Goal: Transaction & Acquisition: Download file/media

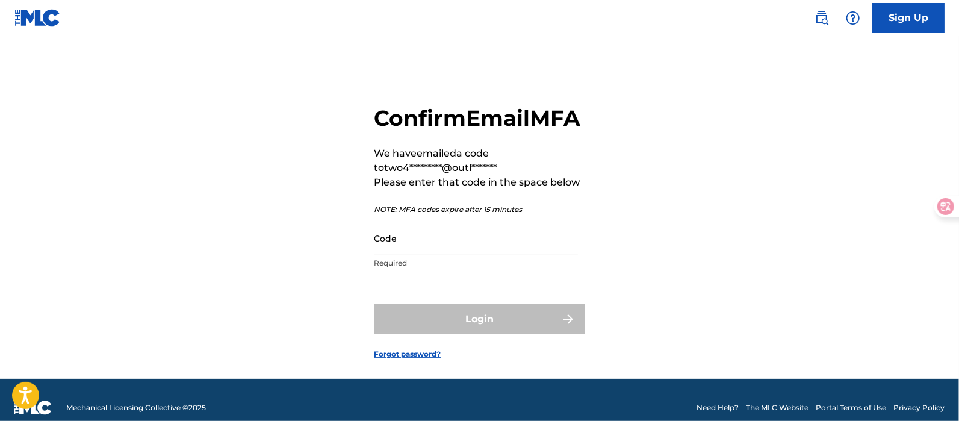
click at [465, 255] on input "Code" at bounding box center [475, 238] width 203 height 34
paste input "794979"
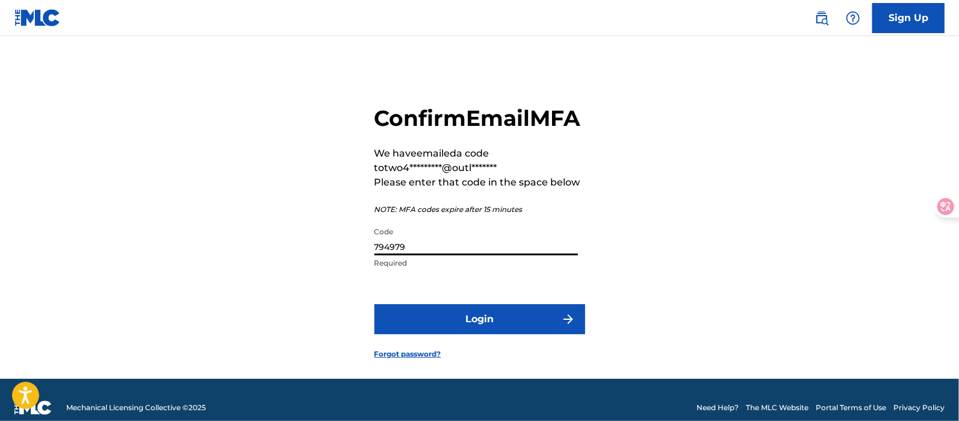
type input "794979"
click at [374, 304] on button "Login" at bounding box center [479, 319] width 211 height 30
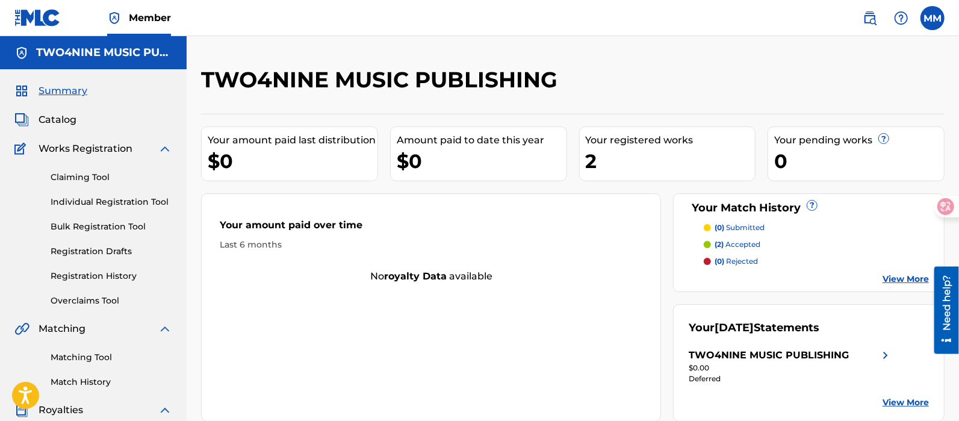
click at [102, 175] on link "Claiming Tool" at bounding box center [112, 177] width 122 height 13
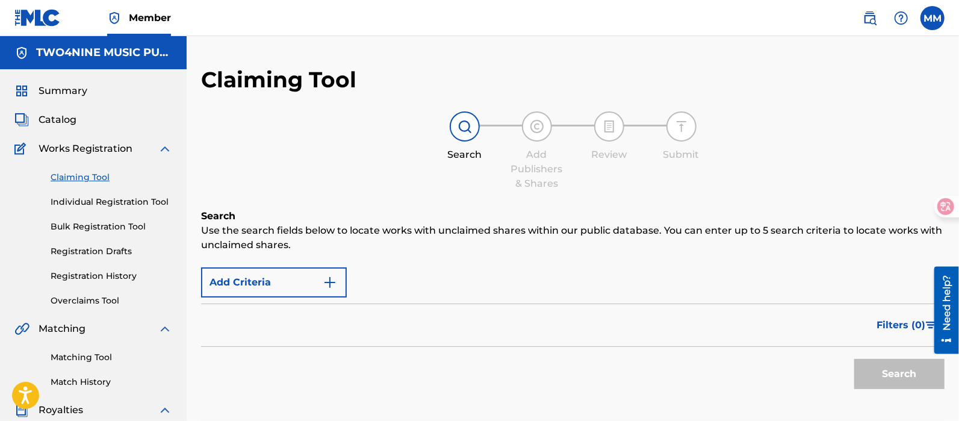
click at [105, 361] on link "Matching Tool" at bounding box center [112, 357] width 122 height 13
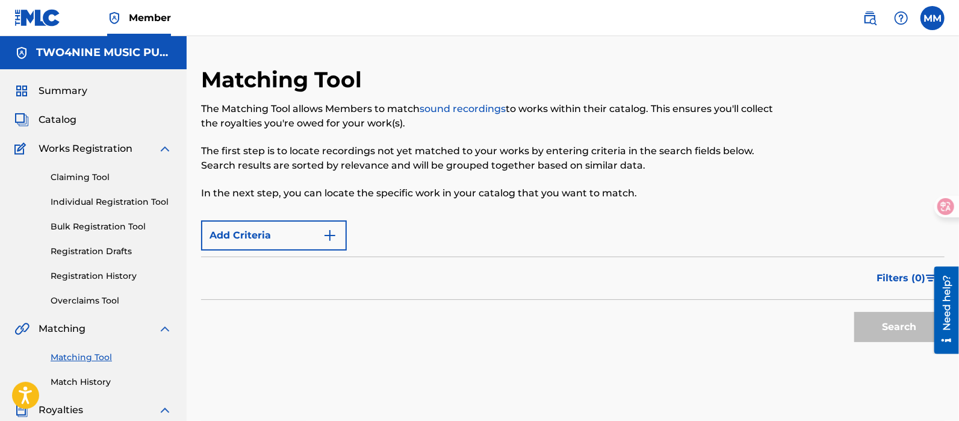
click at [104, 386] on link "Match History" at bounding box center [112, 382] width 122 height 13
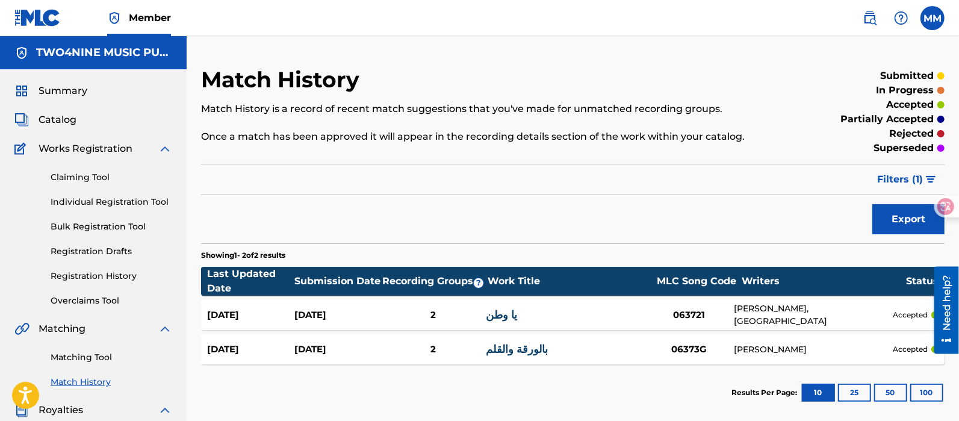
click at [107, 353] on link "Matching Tool" at bounding box center [112, 357] width 122 height 13
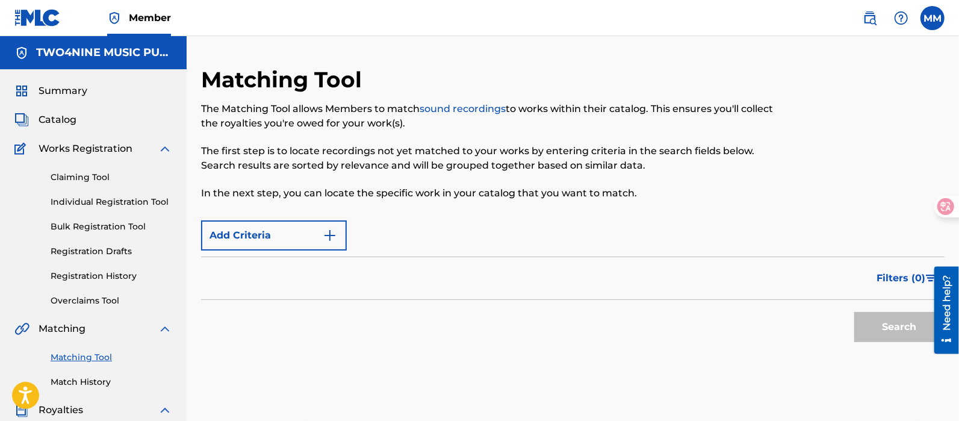
click at [336, 232] on img "Search Form" at bounding box center [330, 235] width 14 height 14
click at [326, 247] on button "Add Criteria" at bounding box center [274, 235] width 146 height 30
click at [330, 236] on div "Max Criteria Reached" at bounding box center [274, 235] width 146 height 30
click at [892, 282] on span "Filters ( 0 )" at bounding box center [900, 278] width 49 height 14
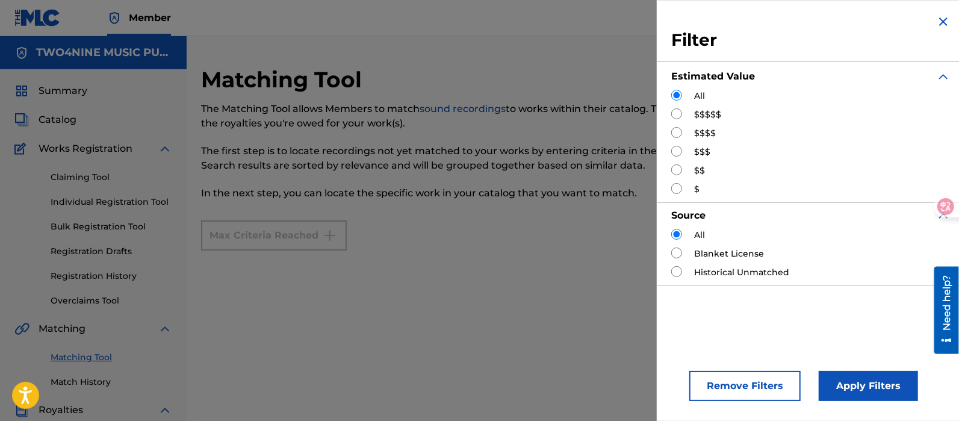
click at [610, 299] on div "Max Criteria Reached Filter Estimated Value All $$$$$ $$$$ $$$ $$ $ Source All …" at bounding box center [572, 259] width 743 height 91
click at [943, 16] on img "Search Form" at bounding box center [943, 21] width 14 height 14
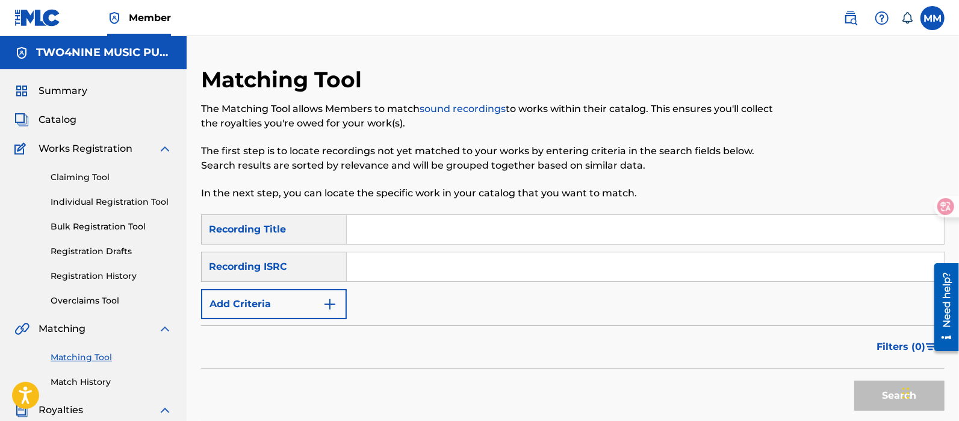
click at [351, 247] on div "SearchWithCriteria9ffa2507-ff12-4eac-97c4-0a1efa8136c1 Recording Title SearchWi…" at bounding box center [572, 266] width 743 height 105
click at [389, 233] on input "Search Form" at bounding box center [645, 229] width 597 height 29
type input "يا وطن"
click at [344, 266] on div "Recording ISRC" at bounding box center [274, 267] width 146 height 30
click at [492, 267] on input "Search Form" at bounding box center [645, 266] width 597 height 29
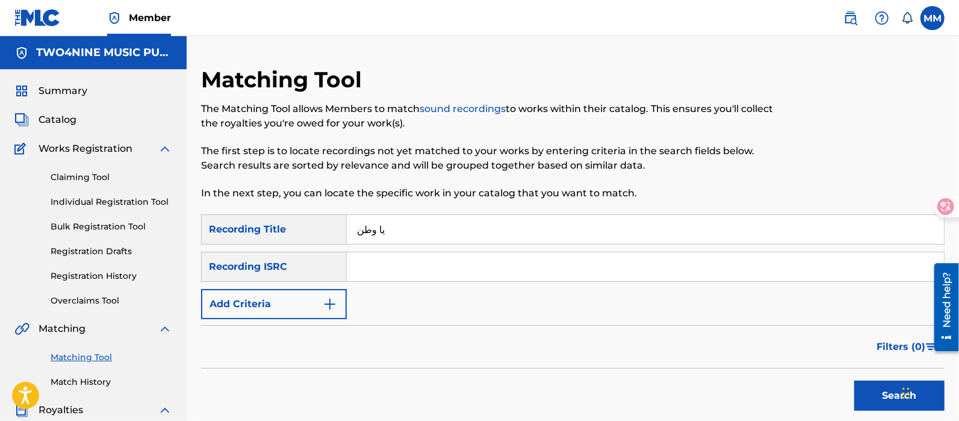
type input "USX9P2349266"
click at [859, 389] on button "Search" at bounding box center [899, 395] width 90 height 30
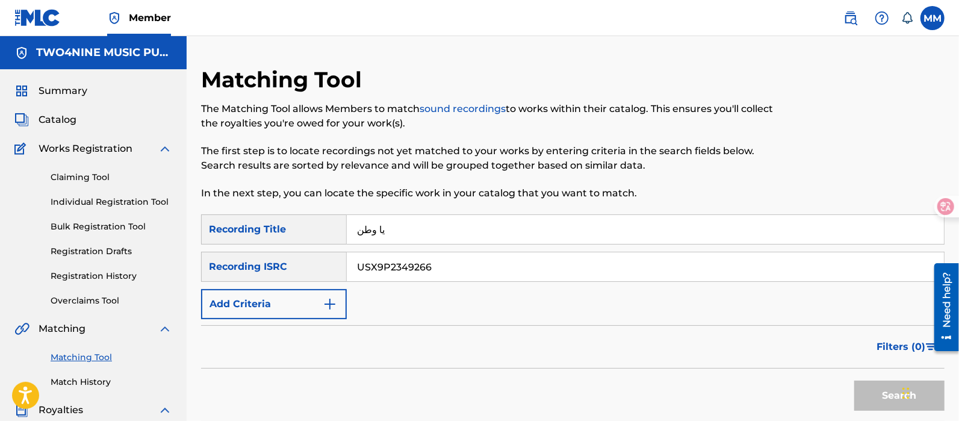
scroll to position [75, 0]
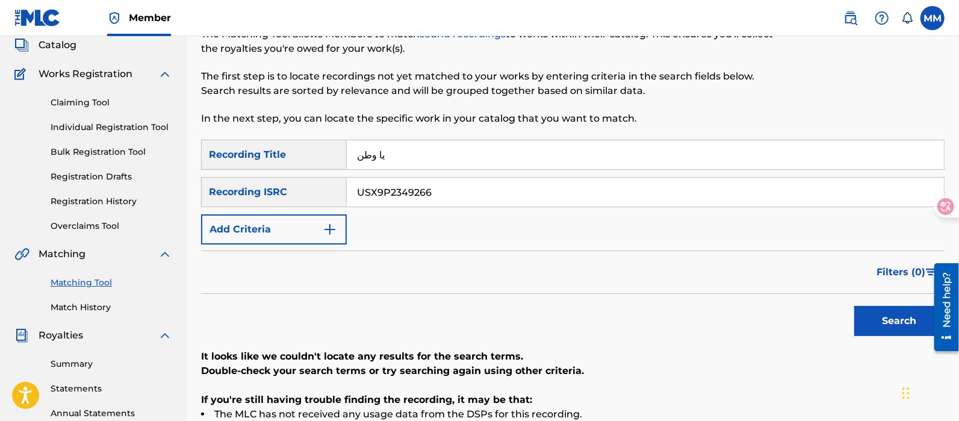
click at [489, 197] on input "USX9P2349266" at bounding box center [645, 192] width 597 height 29
click at [489, 197] on input "Search Form" at bounding box center [645, 192] width 597 height 29
type input "USL4Q2314057"
click at [882, 327] on button "Search" at bounding box center [899, 321] width 90 height 30
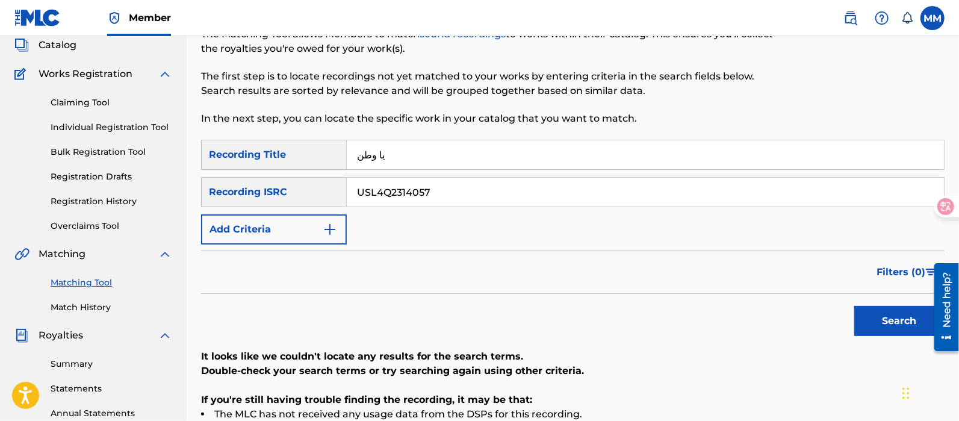
scroll to position [150, 0]
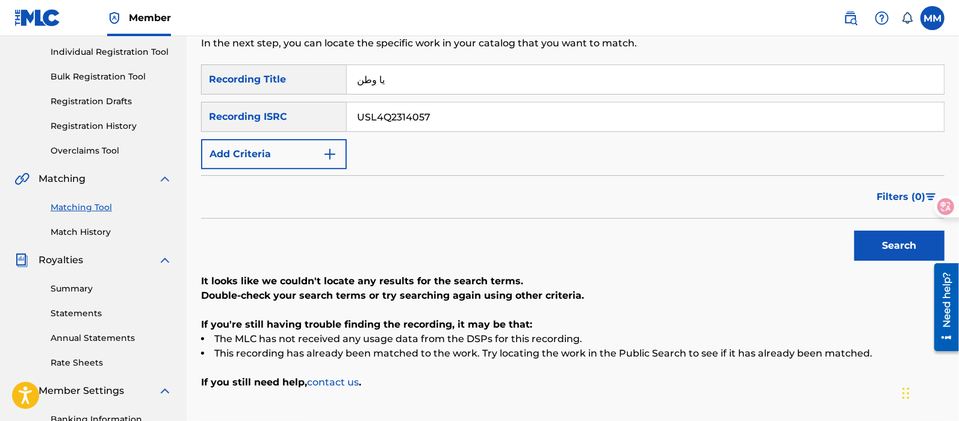
click at [455, 117] on input "USL4Q2314057" at bounding box center [645, 116] width 597 height 29
click at [414, 75] on input "يا وطن" at bounding box center [645, 79] width 597 height 29
click at [392, 113] on input "USL4Q2314057" at bounding box center [645, 116] width 597 height 29
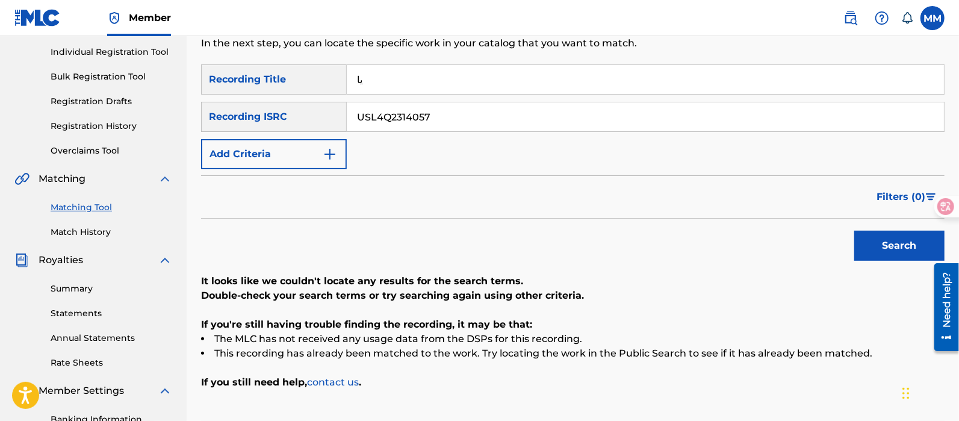
click at [400, 79] on input "يا" at bounding box center [645, 79] width 597 height 29
type input "ي"
click at [885, 244] on button "Search" at bounding box center [899, 246] width 90 height 30
click at [458, 131] on div "USL4Q2314057" at bounding box center [646, 117] width 598 height 30
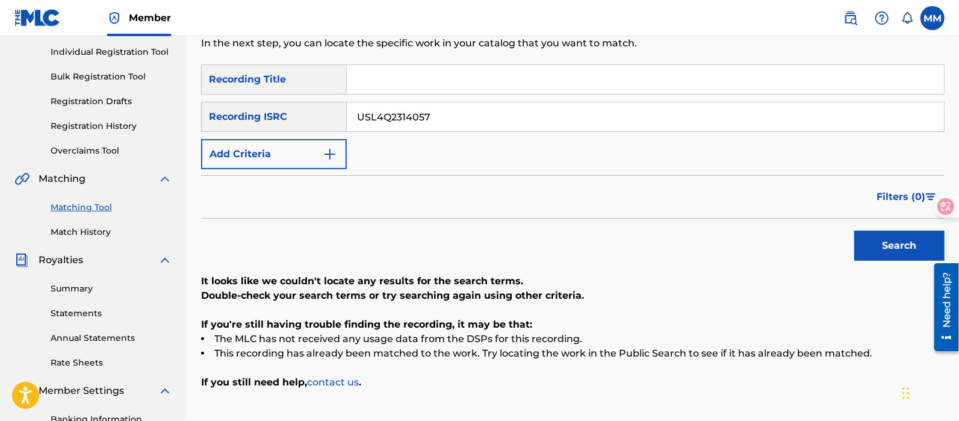
click at [454, 126] on input "USL4Q2314057" at bounding box center [645, 116] width 597 height 29
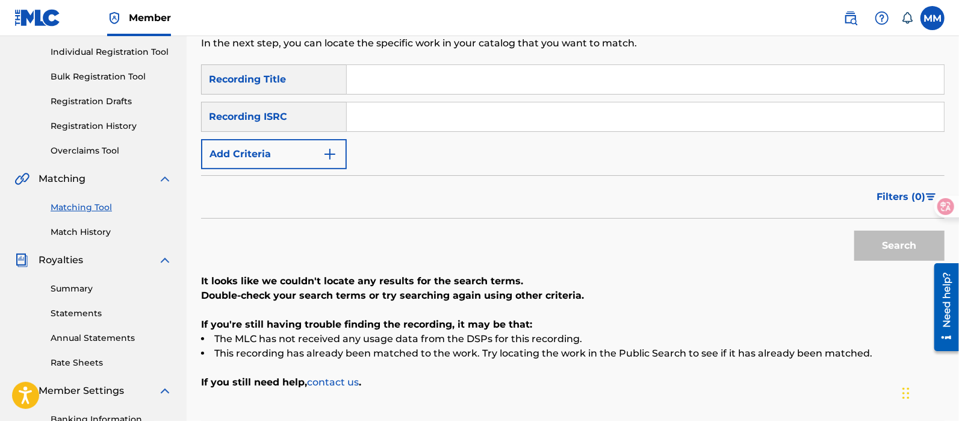
click at [454, 120] on input "Search Form" at bounding box center [645, 116] width 597 height 29
type input "USX9P2349266"
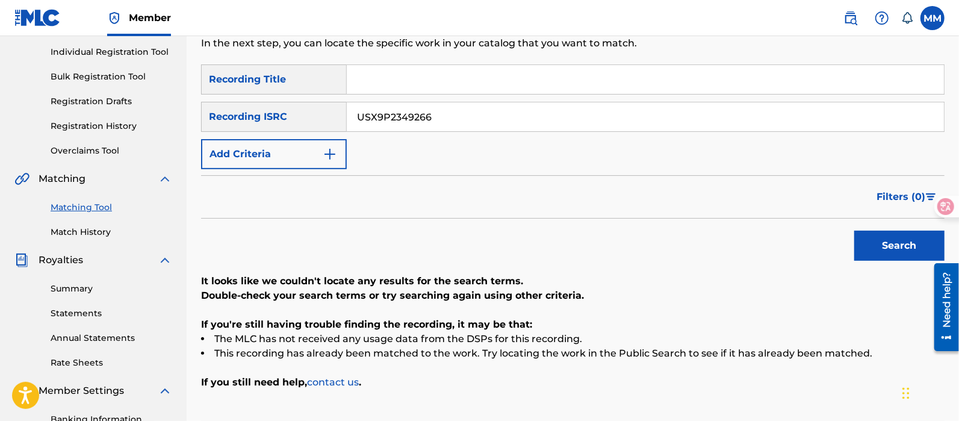
click at [885, 265] on div "Search" at bounding box center [896, 242] width 96 height 48
click at [883, 256] on button "Search" at bounding box center [899, 246] width 90 height 30
click at [78, 311] on link "Statements" at bounding box center [112, 313] width 122 height 13
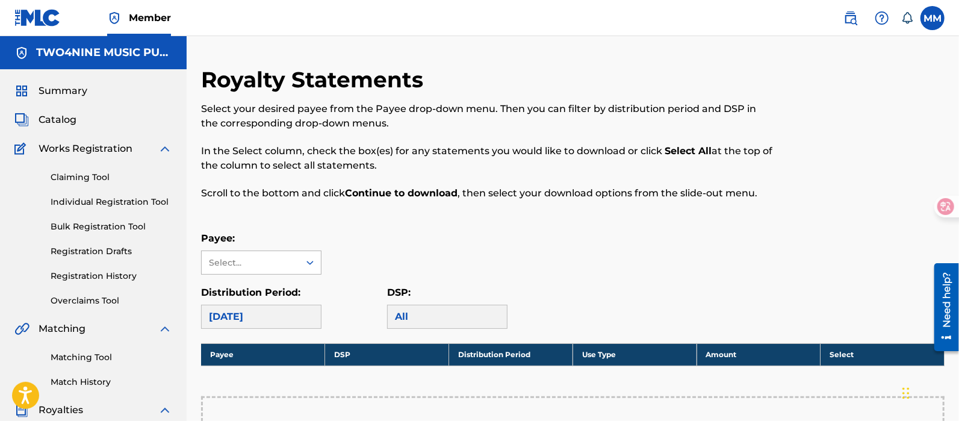
click at [277, 251] on div "Select..." at bounding box center [251, 262] width 98 height 23
click at [276, 293] on div "TWO4NINE MUSIC PUBLISHING" at bounding box center [261, 296] width 119 height 45
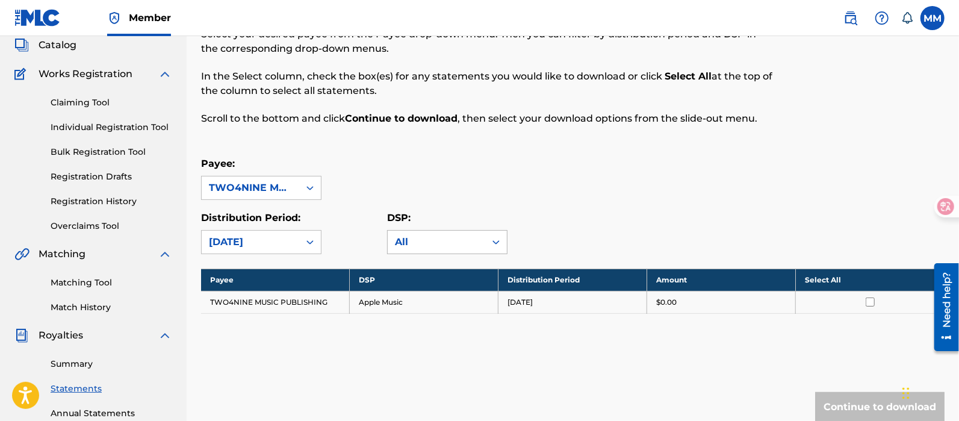
click at [495, 238] on icon at bounding box center [496, 242] width 12 height 12
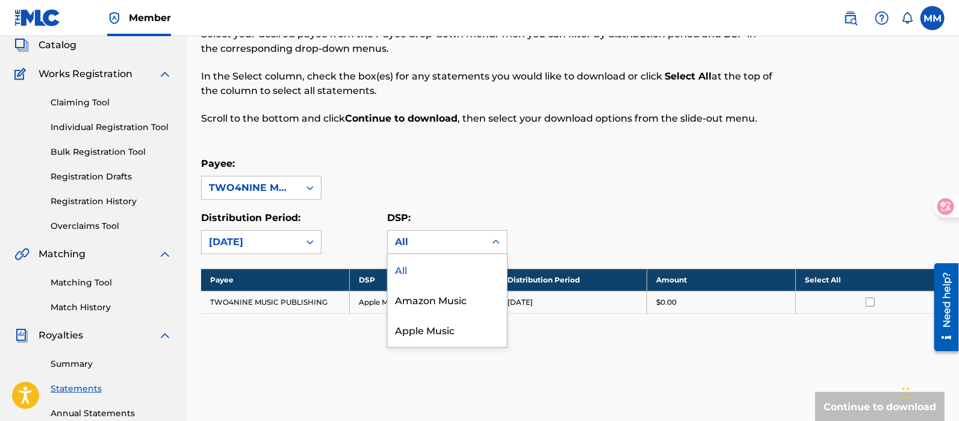
scroll to position [88, 0]
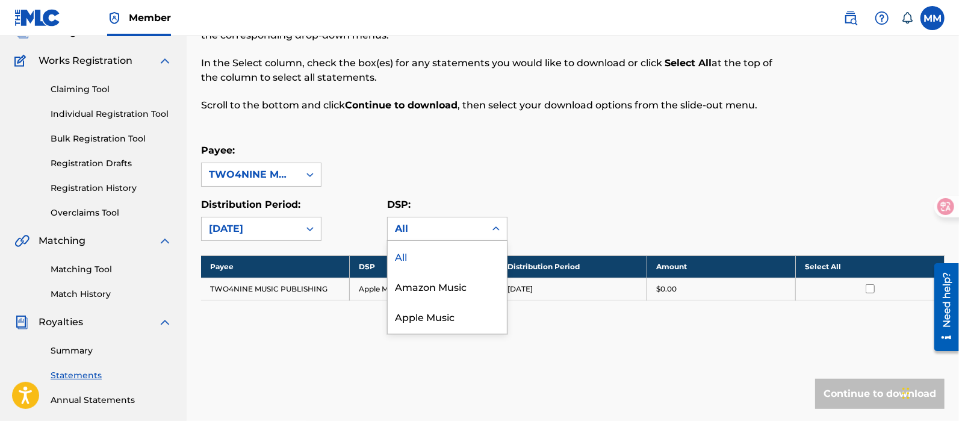
click at [495, 225] on icon at bounding box center [496, 229] width 12 height 12
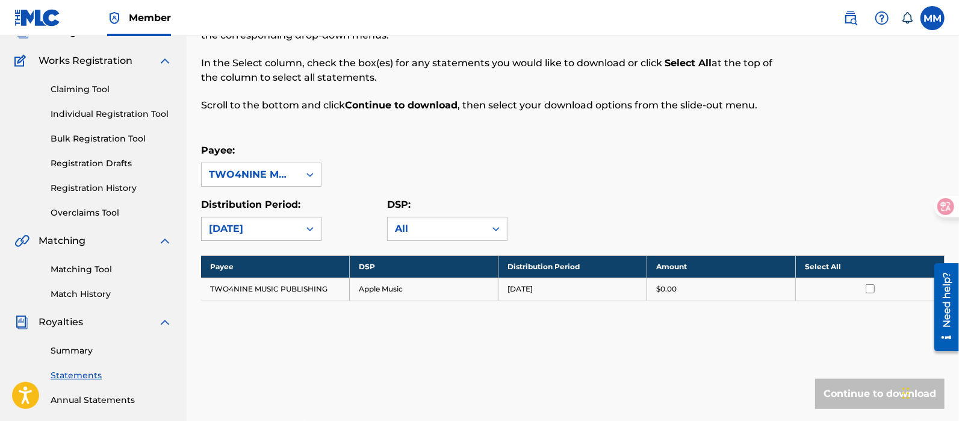
click at [291, 222] on div "September 2025" at bounding box center [250, 229] width 83 height 14
click at [864, 289] on div at bounding box center [870, 288] width 130 height 9
click at [867, 289] on input "checkbox" at bounding box center [870, 288] width 9 height 9
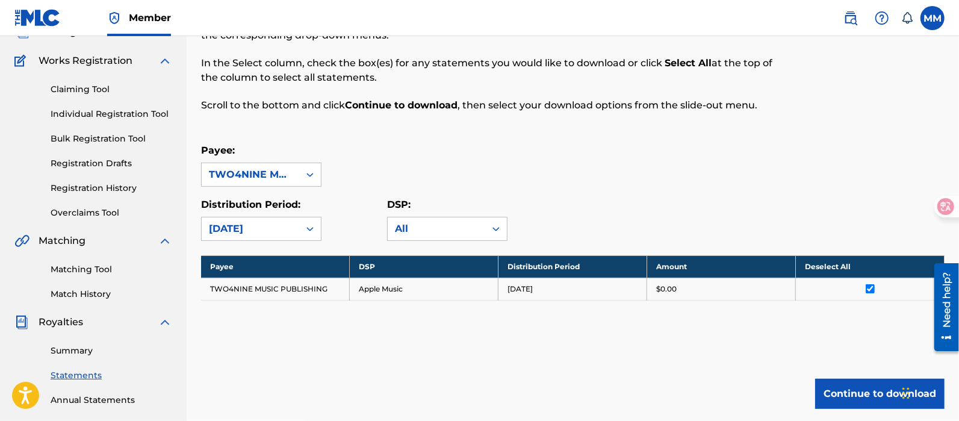
click at [865, 389] on button "Continue to download" at bounding box center [879, 394] width 129 height 30
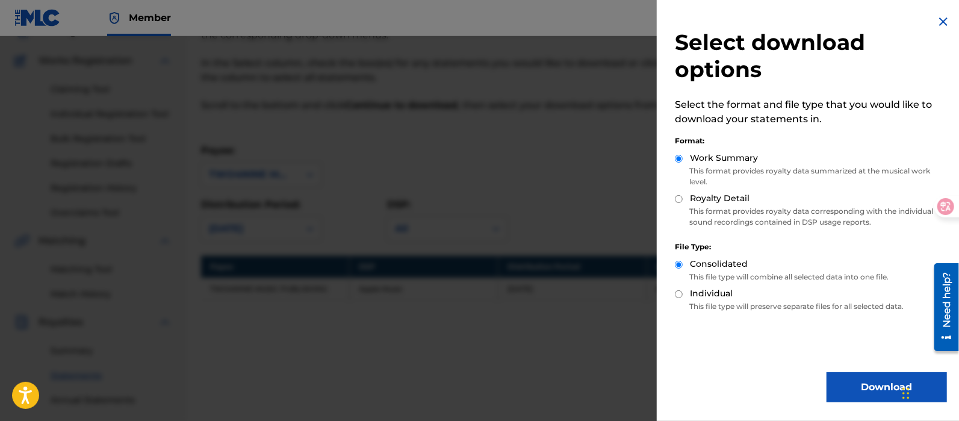
click at [852, 388] on button "Download" at bounding box center [886, 387] width 120 height 30
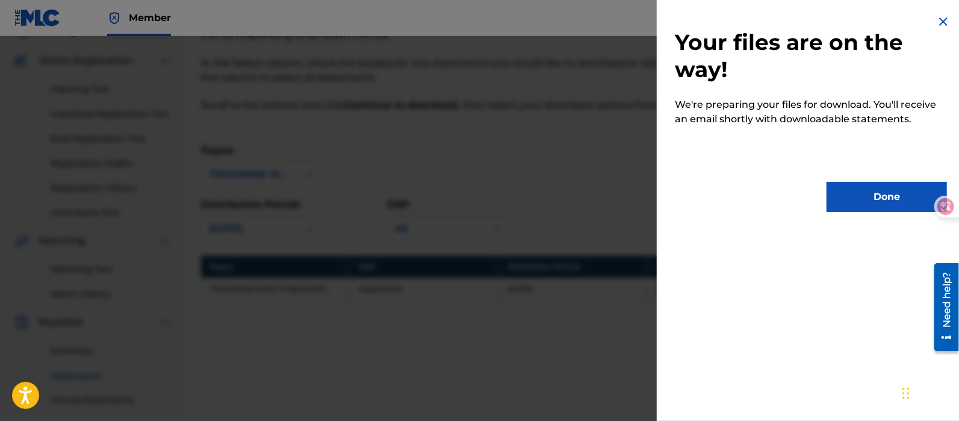
click at [863, 185] on button "Done" at bounding box center [886, 197] width 120 height 30
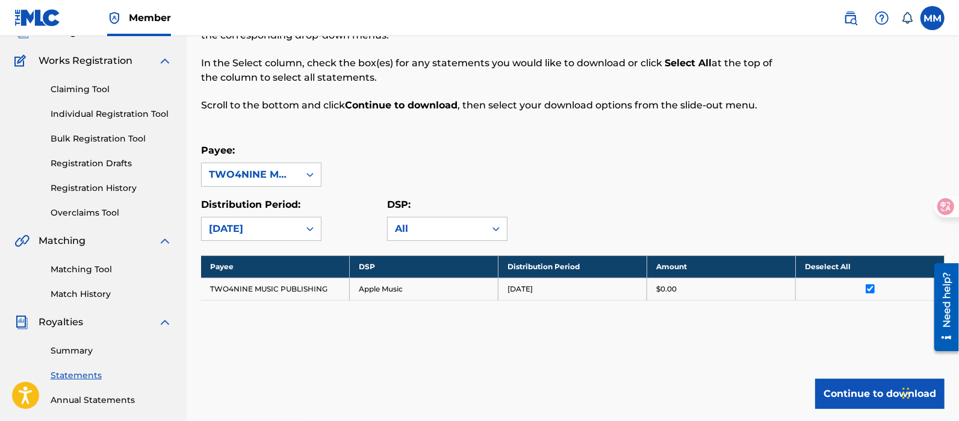
click at [933, 19] on label at bounding box center [932, 18] width 24 height 24
click at [932, 18] on input "MM Mohamed Magdi two4ninemusic@outlook.com Notification Preferences Profile Log…" at bounding box center [932, 18] width 0 height 0
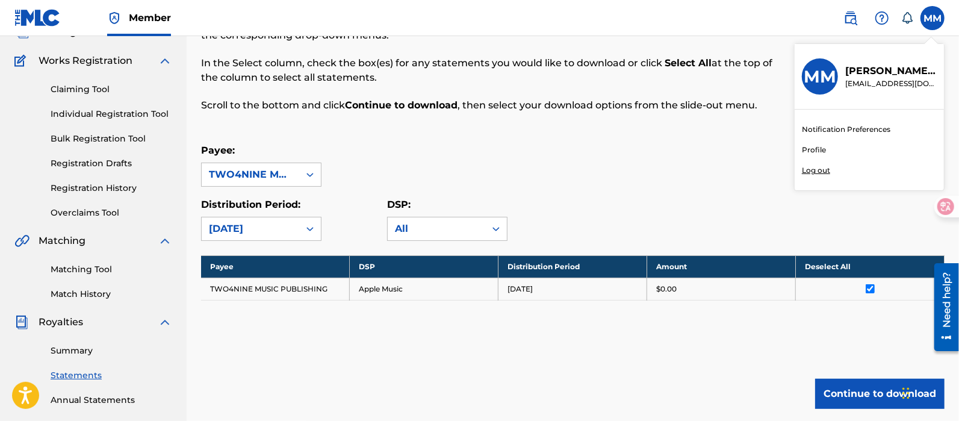
click at [822, 167] on p "Log out" at bounding box center [816, 170] width 28 height 11
click at [932, 18] on input "MM Mohamed Magdi two4ninemusic@outlook.com Notification Preferences Profile Log…" at bounding box center [932, 18] width 0 height 0
